Goal: Task Accomplishment & Management: Complete application form

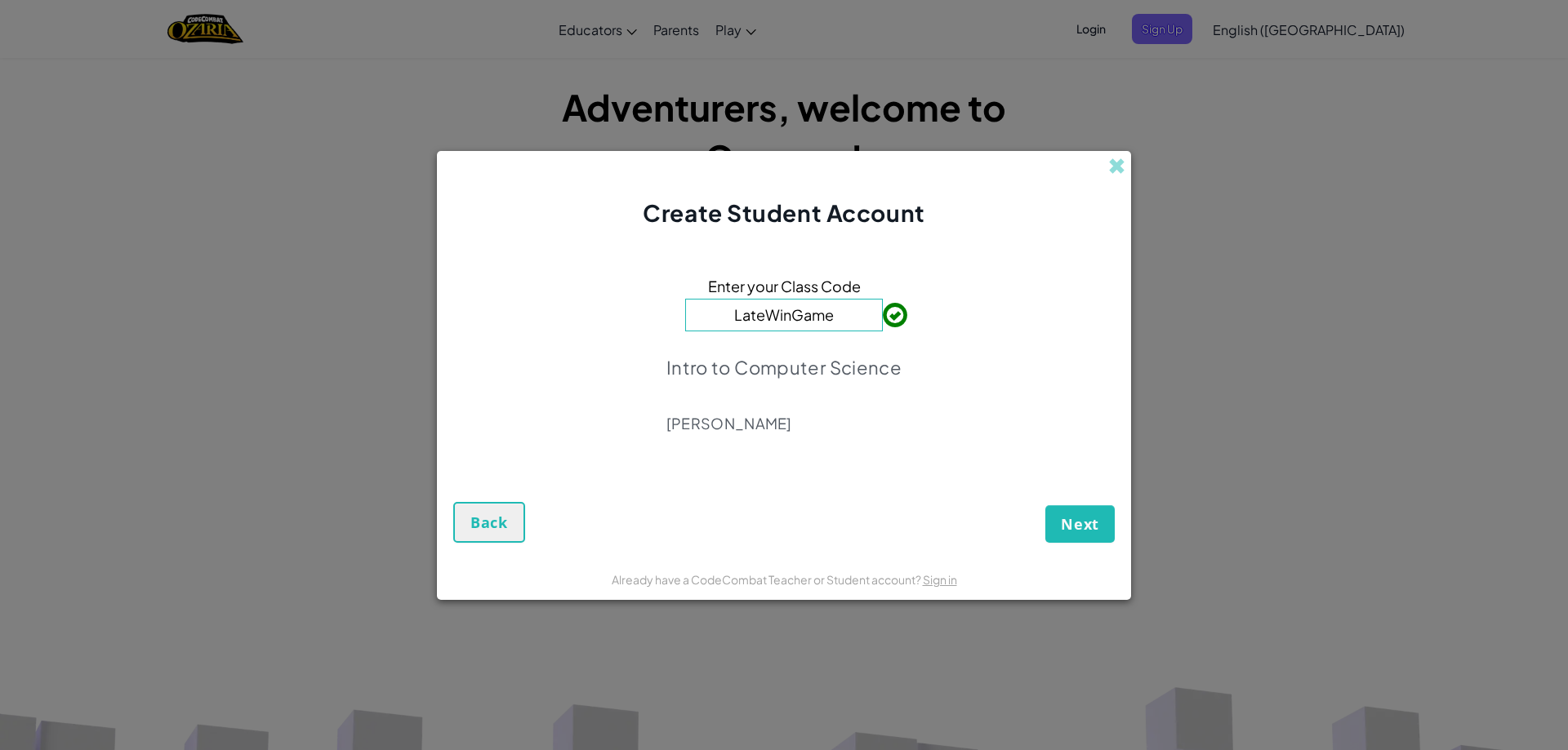
click at [1073, 502] on div "Next Back" at bounding box center [784, 508] width 662 height 70
click at [1056, 517] on button "Next" at bounding box center [1080, 524] width 70 height 38
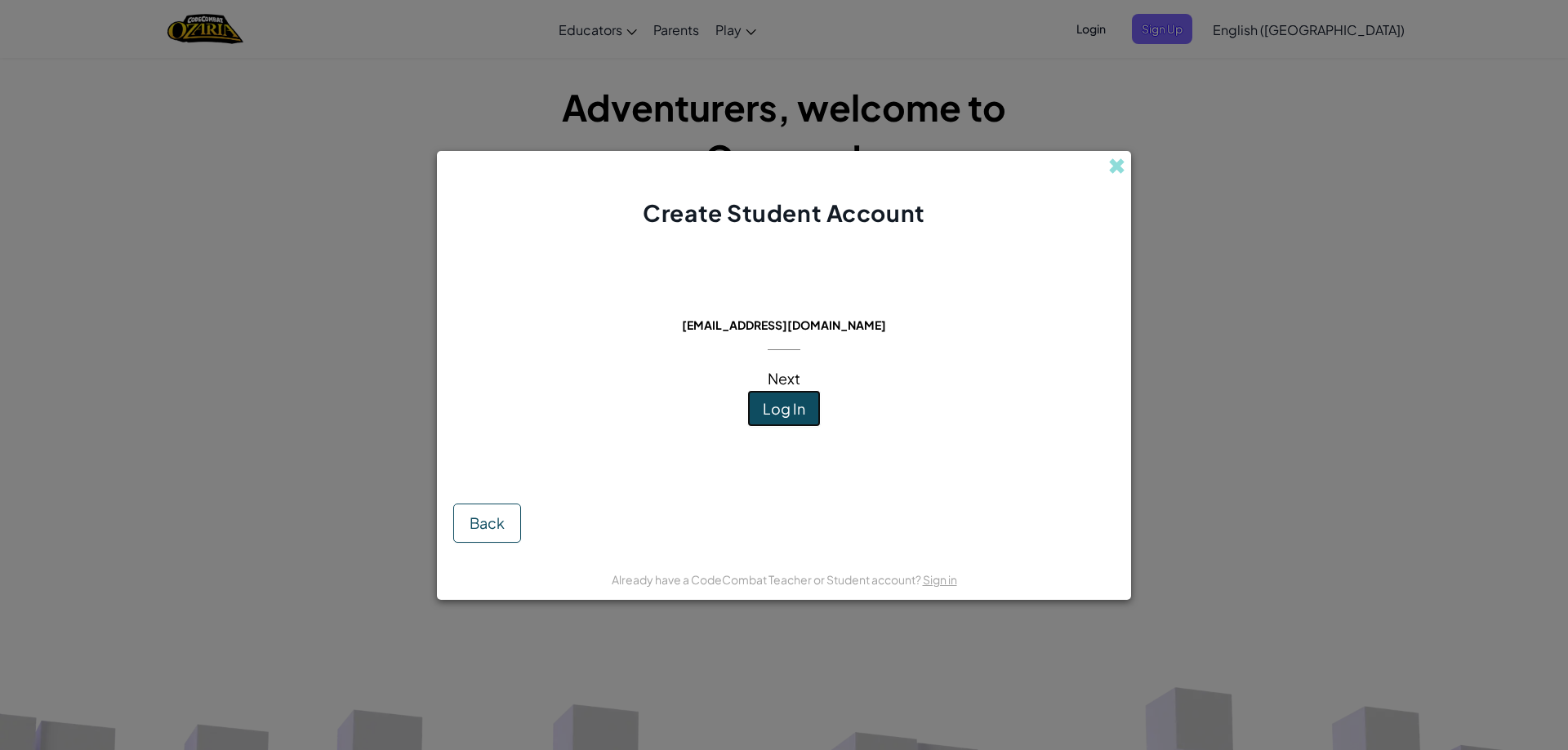
click at [782, 415] on span "Log In" at bounding box center [783, 409] width 42 height 19
